Goal: Task Accomplishment & Management: Complete application form

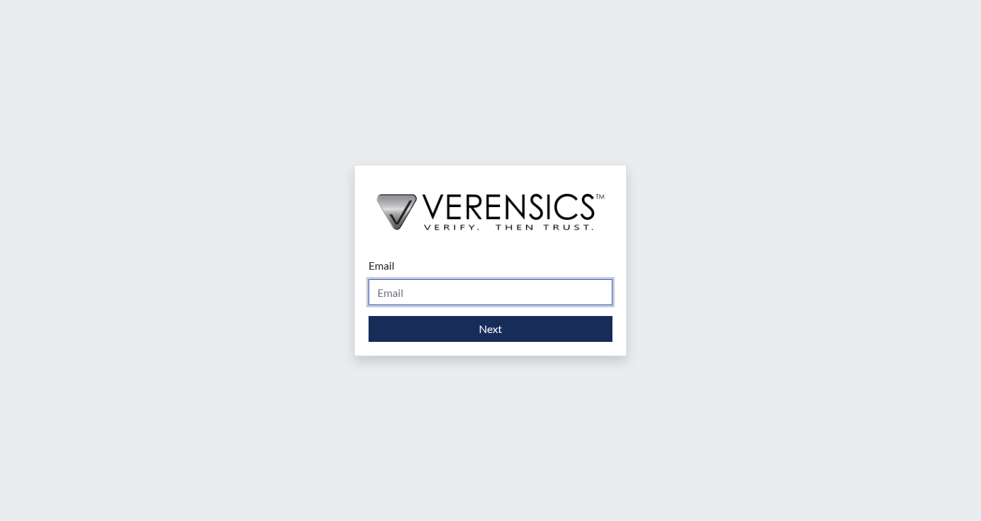
click at [400, 291] on input "Email" at bounding box center [491, 292] width 244 height 26
type input "[EMAIL_ADDRESS][PERSON_NAME][DOMAIN_NAME]"
click at [515, 346] on div "Email [EMAIL_ADDRESS][PERSON_NAME][DOMAIN_NAME] Please provide your email addre…" at bounding box center [490, 300] width 271 height 112
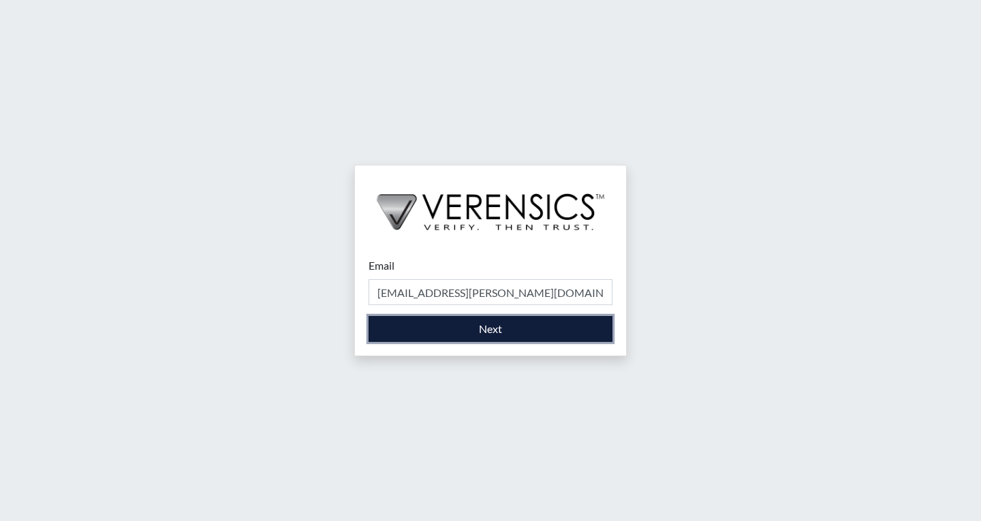
click at [515, 328] on button "Next" at bounding box center [491, 329] width 244 height 26
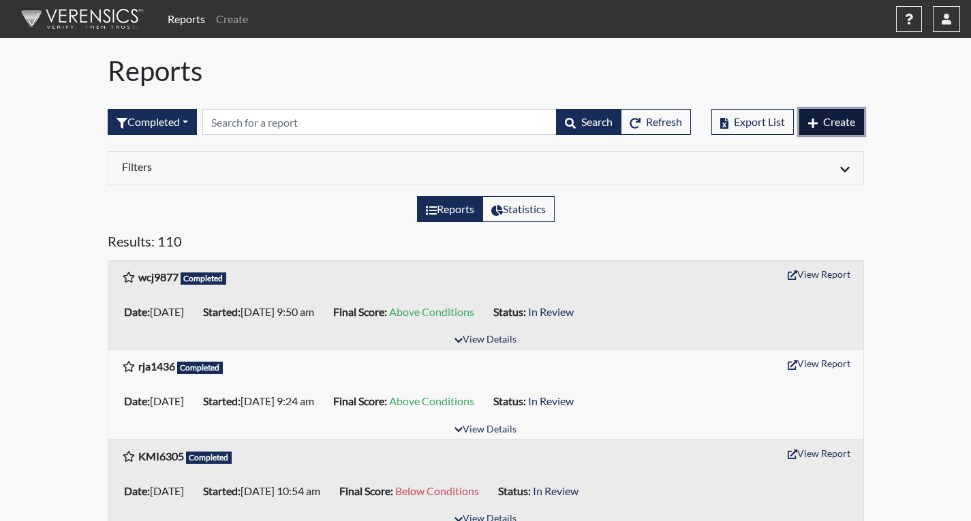
click at [851, 118] on span "Create" at bounding box center [839, 121] width 32 height 13
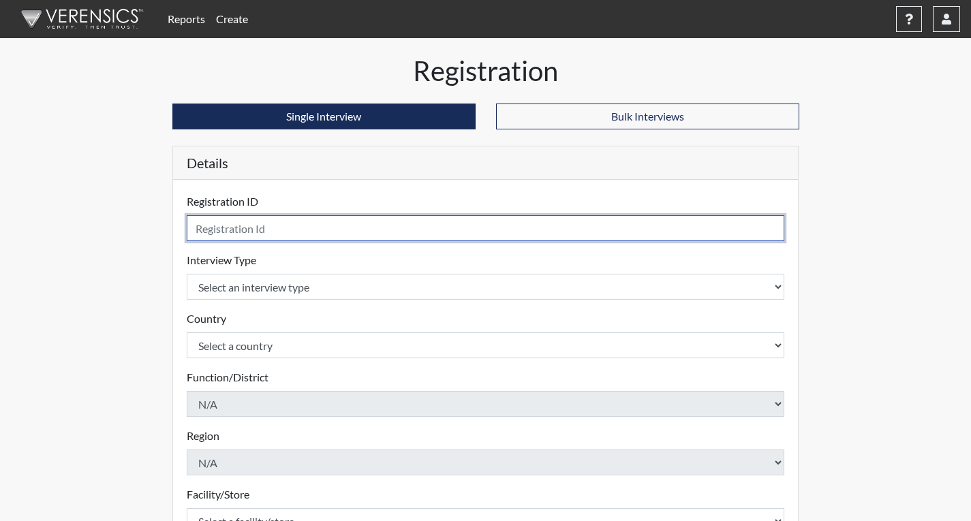
click at [339, 217] on input "text" at bounding box center [486, 228] width 598 height 26
type input "drk5694"
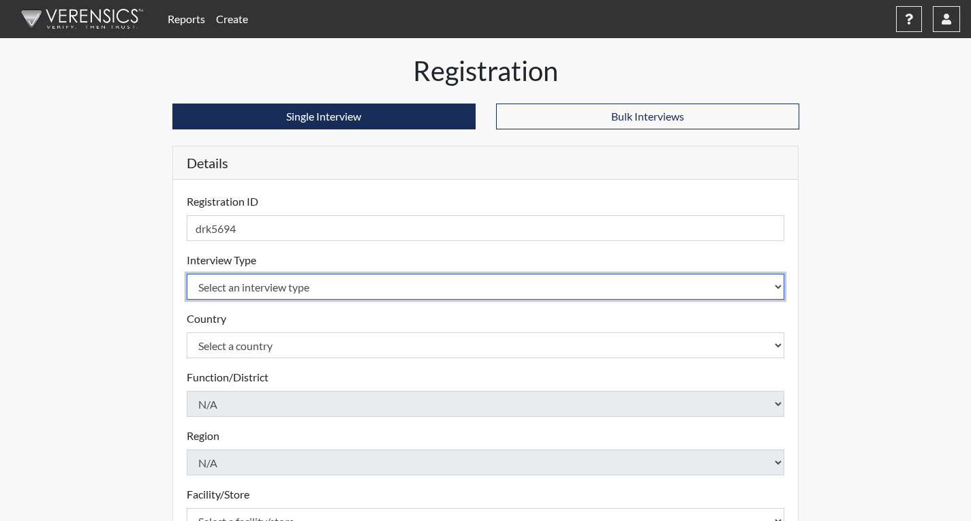
click at [326, 288] on select "Select an interview type Corrections Pre-Employment" at bounding box center [486, 287] width 598 height 26
select select "ff733e93-e1bf-11ea-9c9f-0eff0cf7eb8f"
click at [187, 274] on select "Select an interview type Corrections Pre-Employment" at bounding box center [486, 287] width 598 height 26
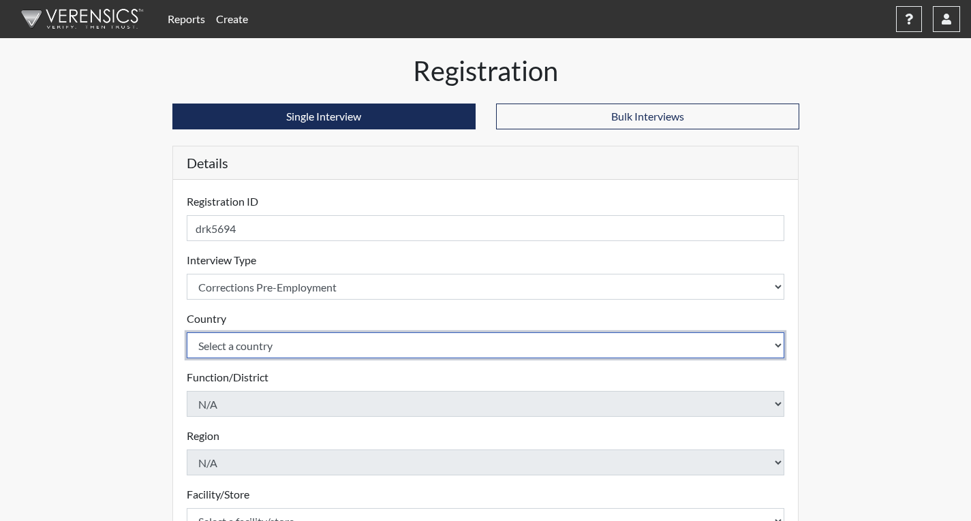
click at [318, 348] on select "Select a country [GEOGRAPHIC_DATA] [GEOGRAPHIC_DATA]" at bounding box center [486, 346] width 598 height 26
select select "united-states-of-[GEOGRAPHIC_DATA]"
click at [187, 333] on select "Select a country [GEOGRAPHIC_DATA] [GEOGRAPHIC_DATA]" at bounding box center [486, 346] width 598 height 26
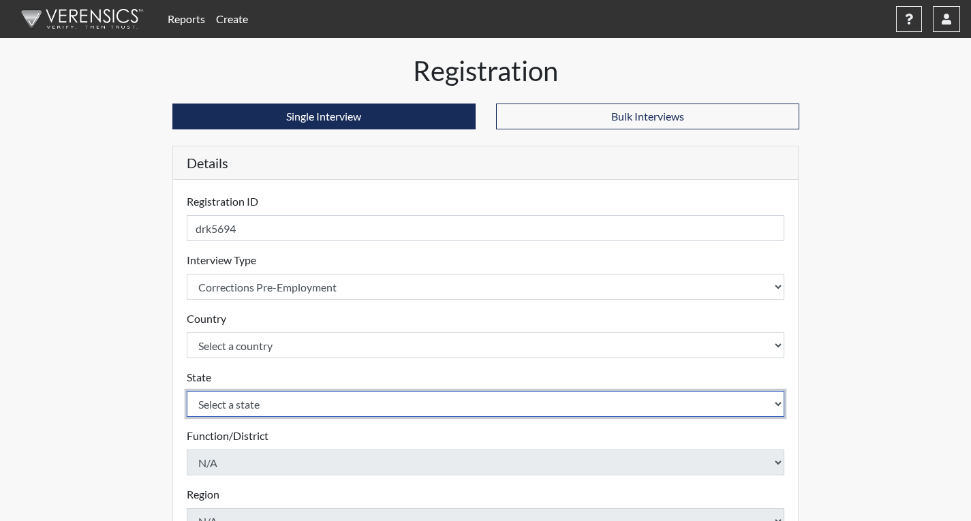
click at [307, 406] on select "Select a state [US_STATE] [US_STATE] [US_STATE] [US_STATE] [US_STATE] [US_STATE…" at bounding box center [486, 404] width 598 height 26
select select "GA"
click at [187, 391] on select "Select a state [US_STATE] [US_STATE] [US_STATE] [US_STATE] [US_STATE] [US_STATE…" at bounding box center [486, 404] width 598 height 26
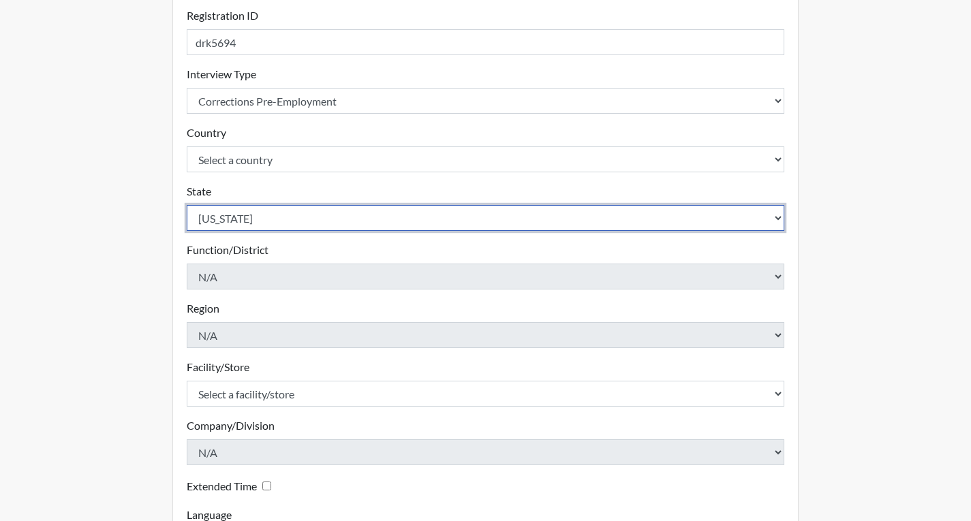
scroll to position [204, 0]
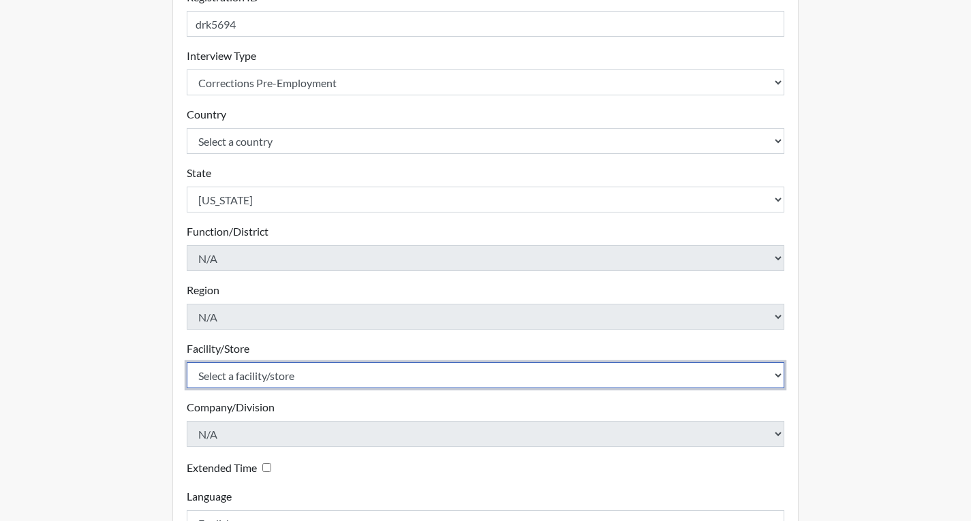
click at [256, 379] on select "Select a facility/store Coastal SP" at bounding box center [486, 376] width 598 height 26
select select "1ca32380-6dc3-48c7-adf5-9eb7d7284c70"
click at [187, 363] on select "Select a facility/store Coastal SP" at bounding box center [486, 376] width 598 height 26
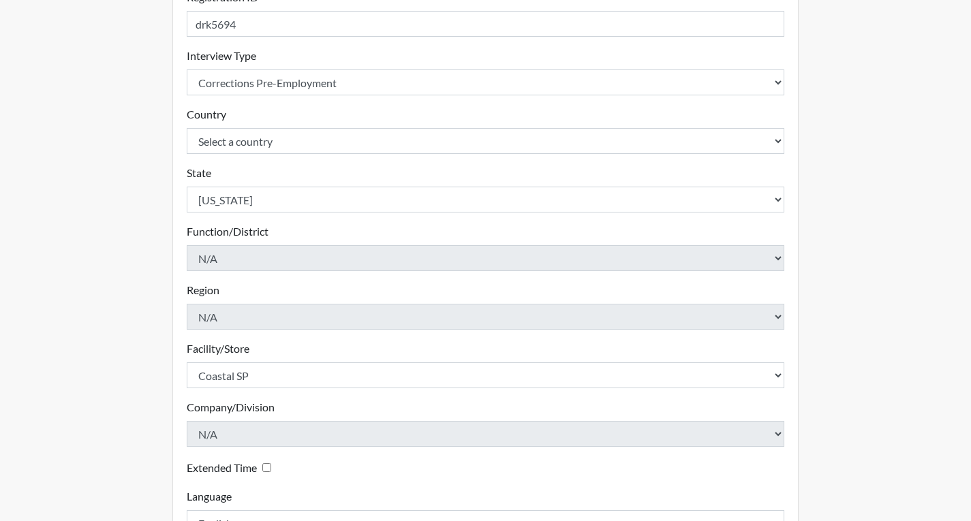
click at [151, 397] on div "Registration Single Interview Bulk Interviews Details Registration ID drk5694 P…" at bounding box center [485, 235] width 777 height 771
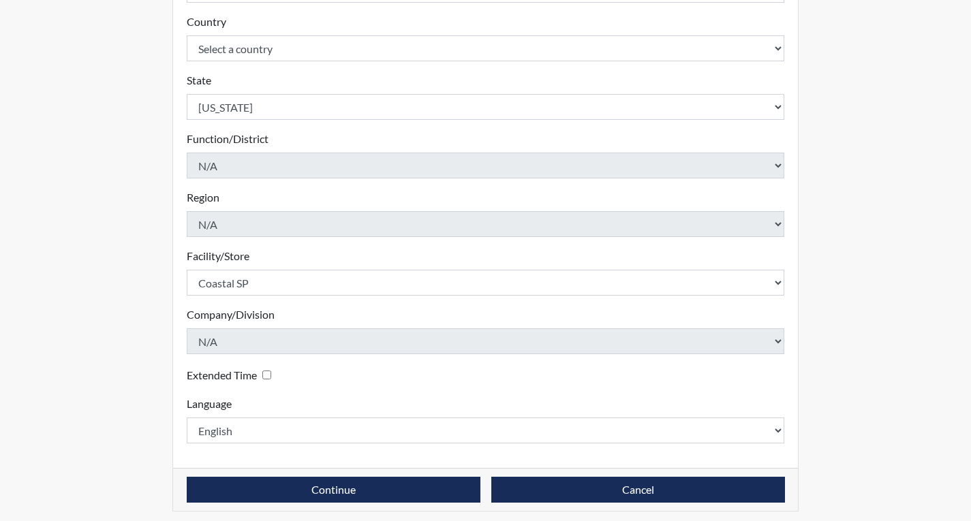
scroll to position [304, 0]
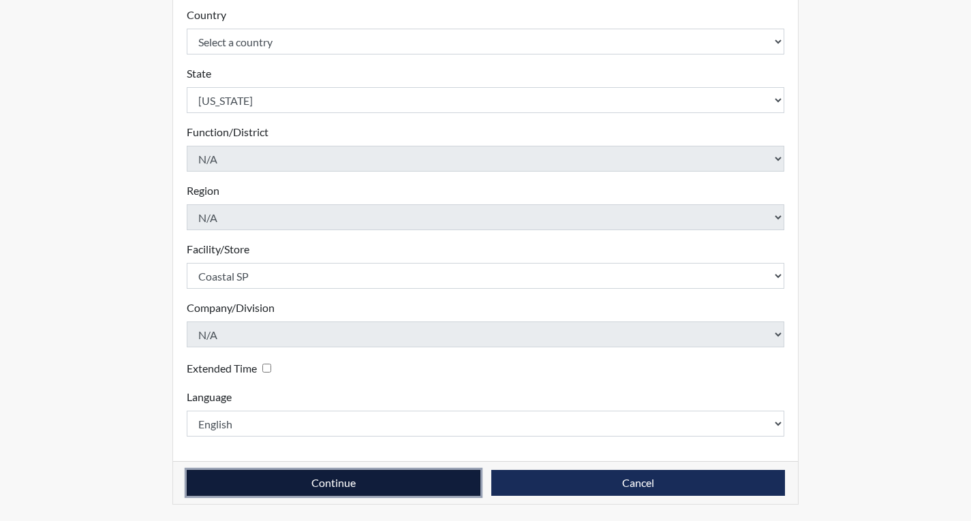
click at [433, 489] on button "Continue" at bounding box center [334, 483] width 294 height 26
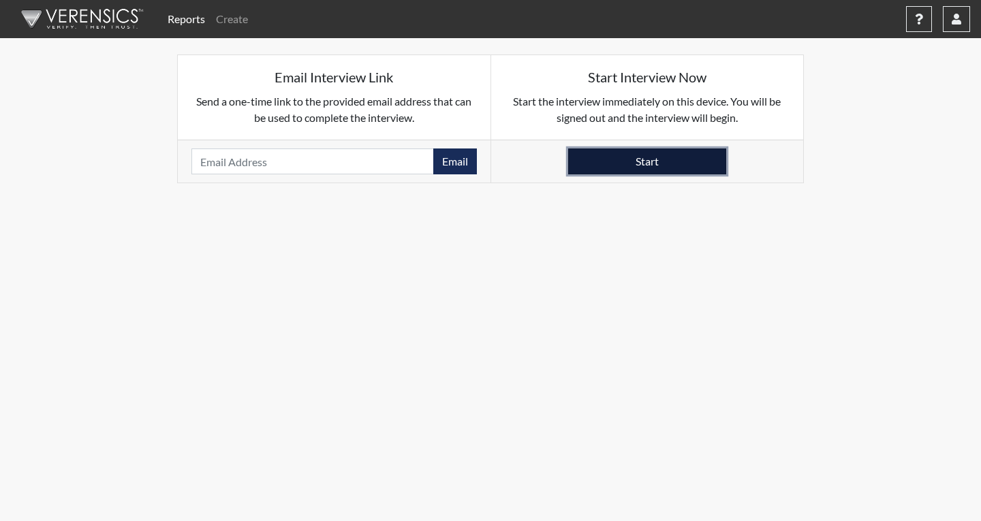
click at [646, 157] on button "Start" at bounding box center [647, 162] width 158 height 26
